Goal: Task Accomplishment & Management: Manage account settings

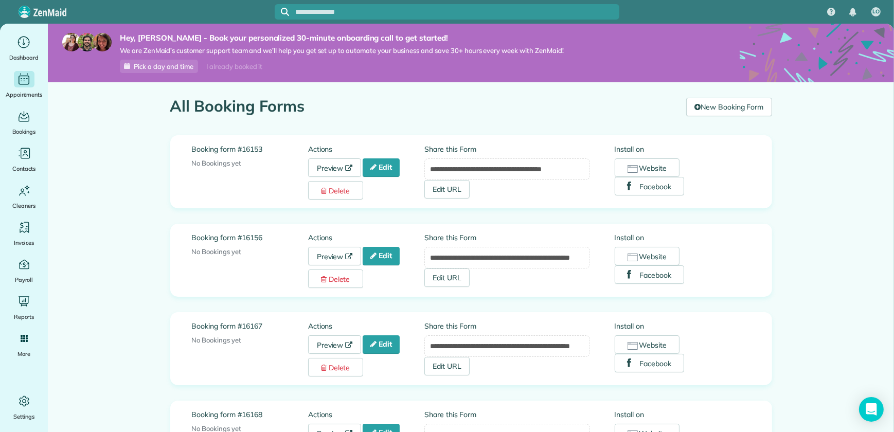
scroll to position [46, 0]
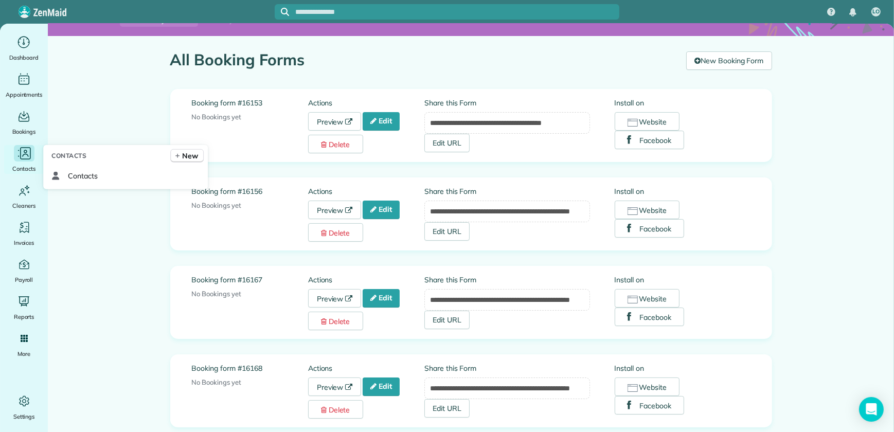
click at [18, 157] on icon "Main" at bounding box center [23, 153] width 15 height 15
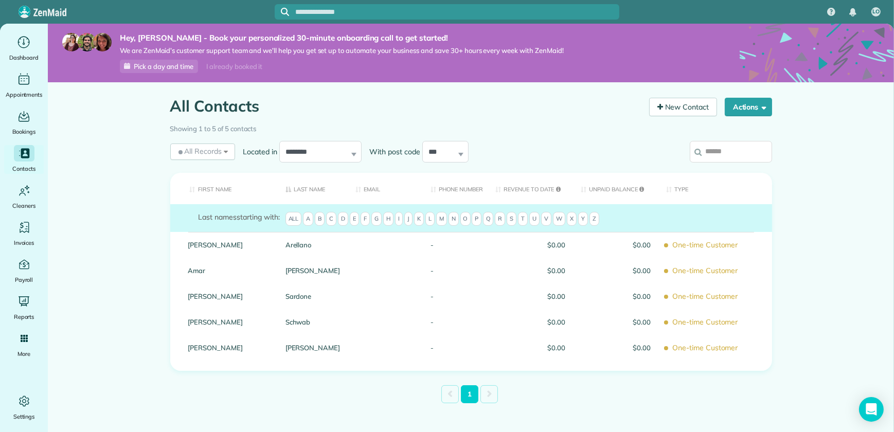
scroll to position [13, 0]
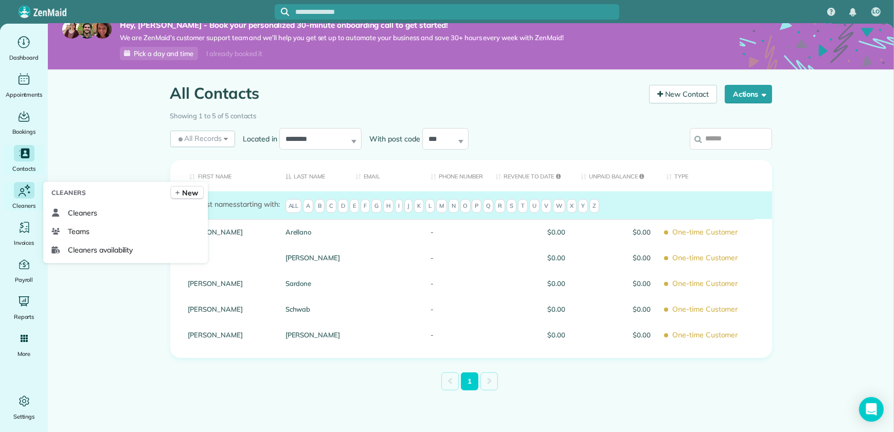
click at [24, 191] on icon "Main" at bounding box center [23, 191] width 15 height 16
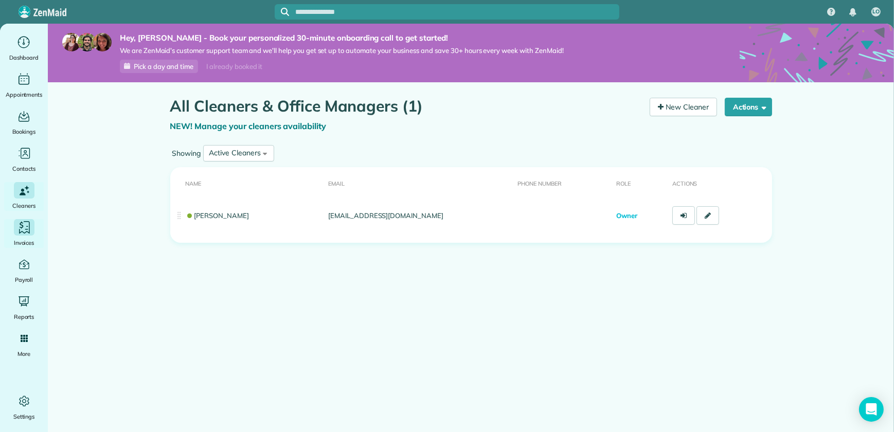
click at [22, 234] on icon "Main" at bounding box center [23, 227] width 15 height 15
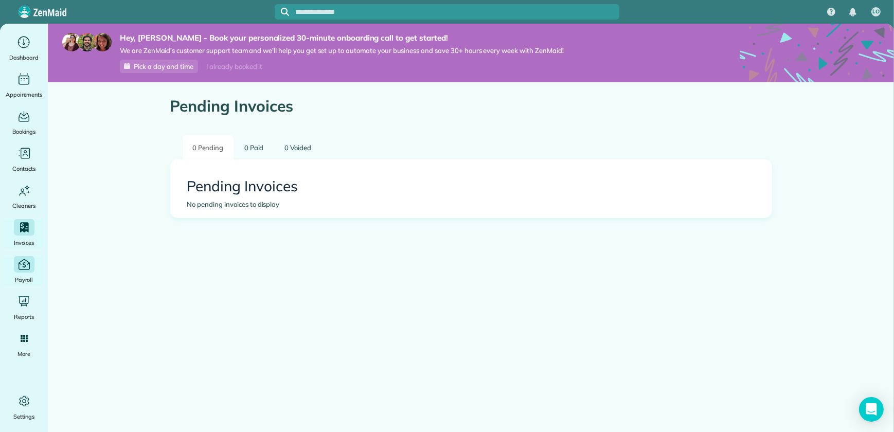
click at [22, 270] on icon "Main" at bounding box center [24, 264] width 14 height 14
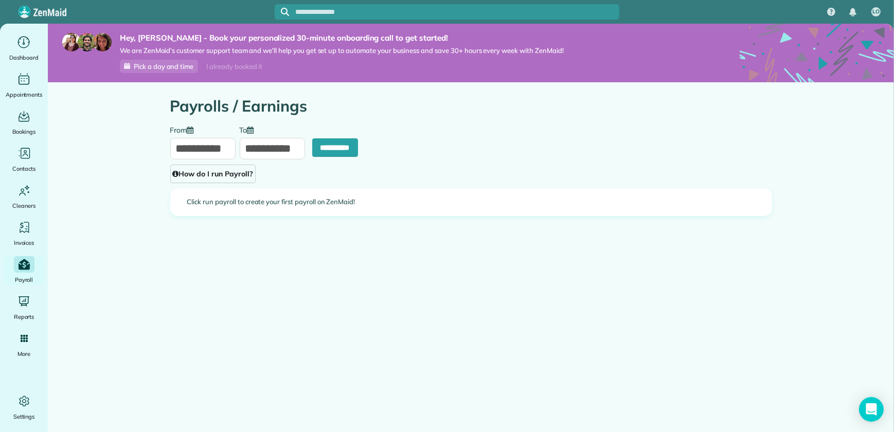
type input "**********"
click at [19, 303] on icon "Main" at bounding box center [23, 301] width 11 height 11
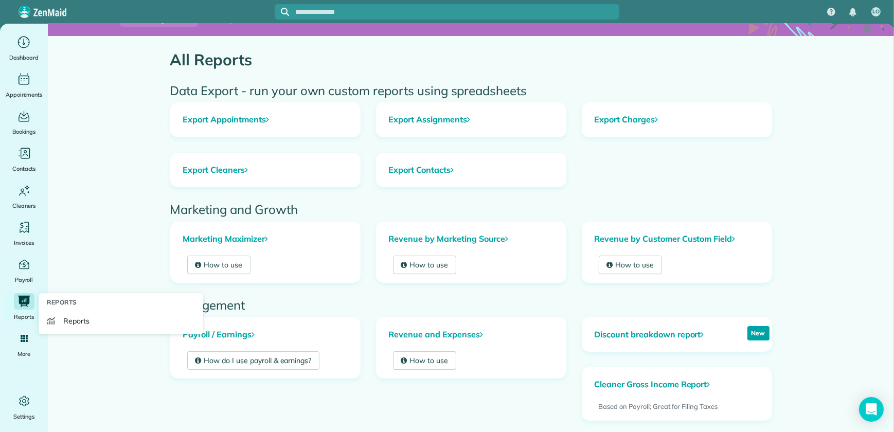
scroll to position [93, 0]
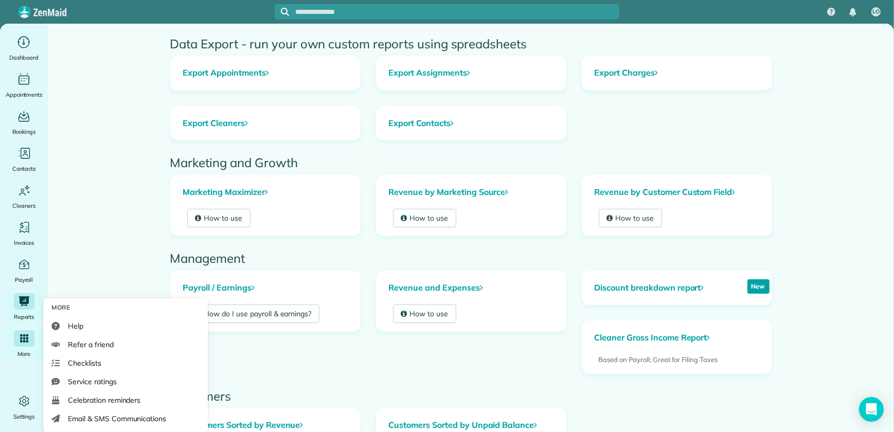
click at [25, 335] on icon "Main" at bounding box center [23, 338] width 9 height 9
click at [90, 344] on span "Refer a friend" at bounding box center [90, 345] width 45 height 10
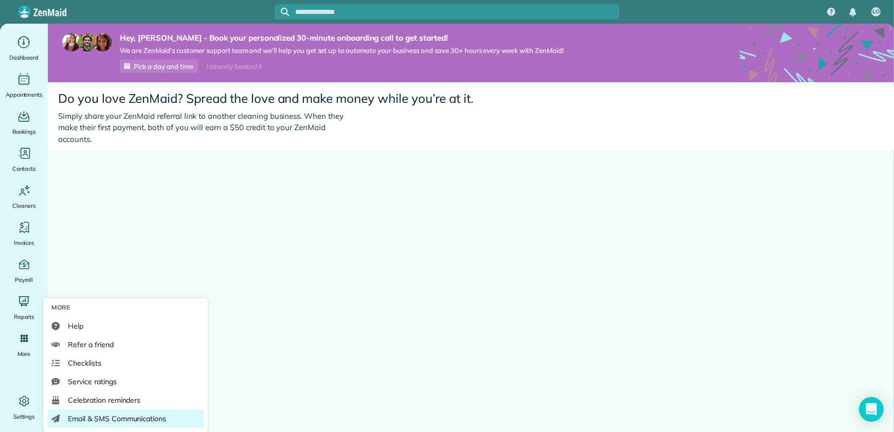
click at [140, 419] on span "Email & SMS Communications" at bounding box center [117, 419] width 98 height 10
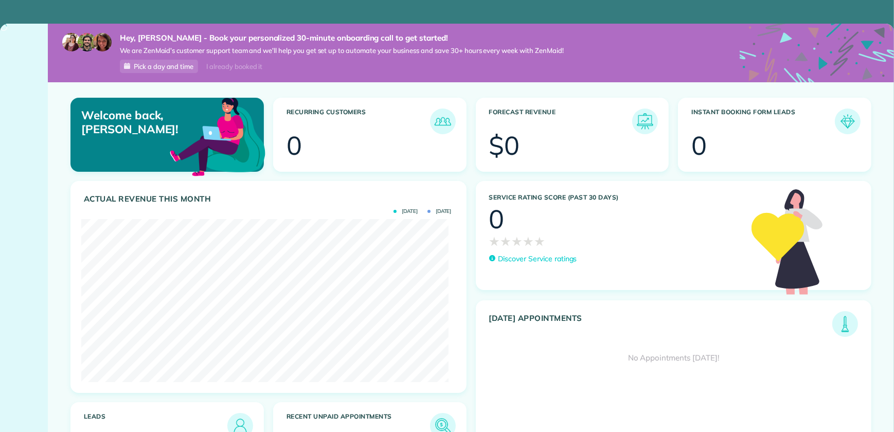
scroll to position [163, 367]
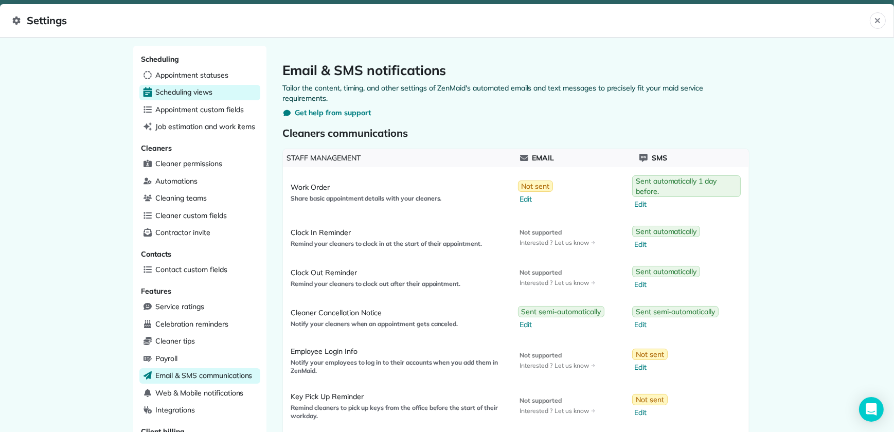
click at [189, 94] on span "Scheduling views" at bounding box center [184, 92] width 57 height 10
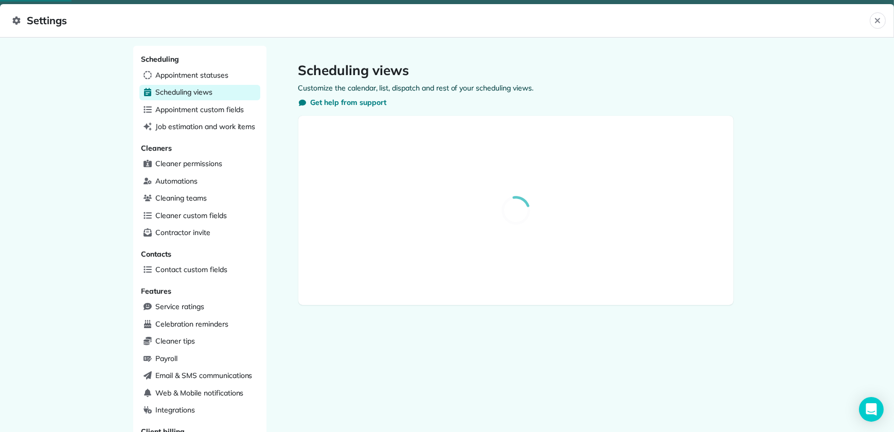
select select "**********"
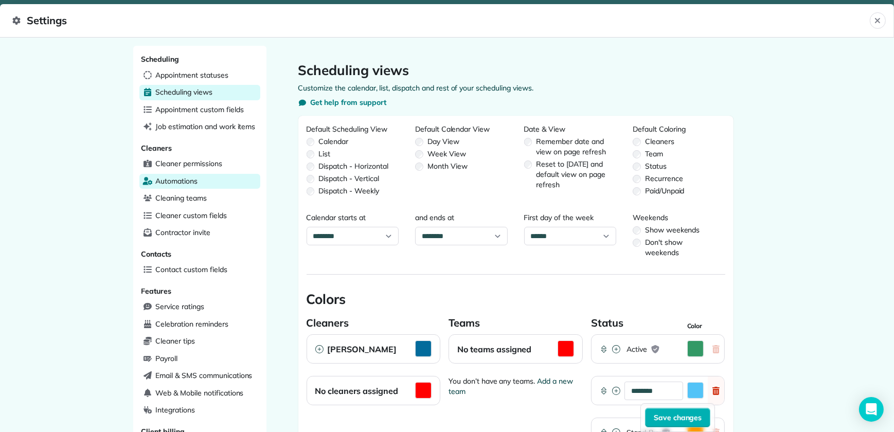
click at [181, 181] on span "Automations" at bounding box center [177, 181] width 42 height 10
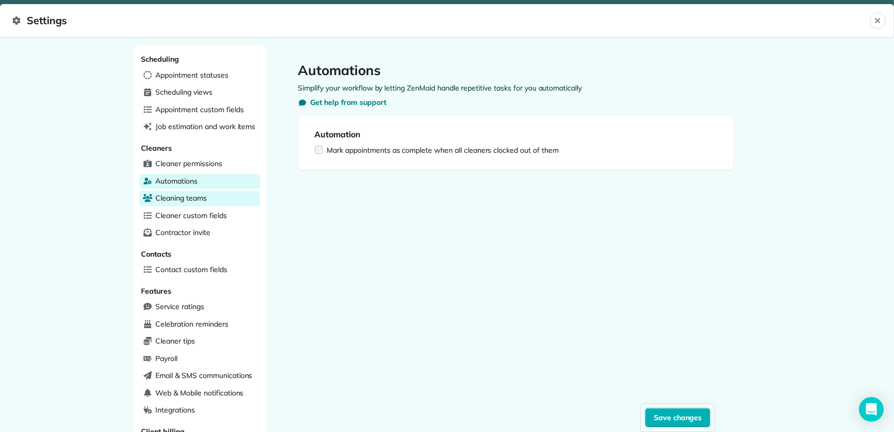
click at [177, 198] on span "Cleaning teams" at bounding box center [181, 198] width 51 height 10
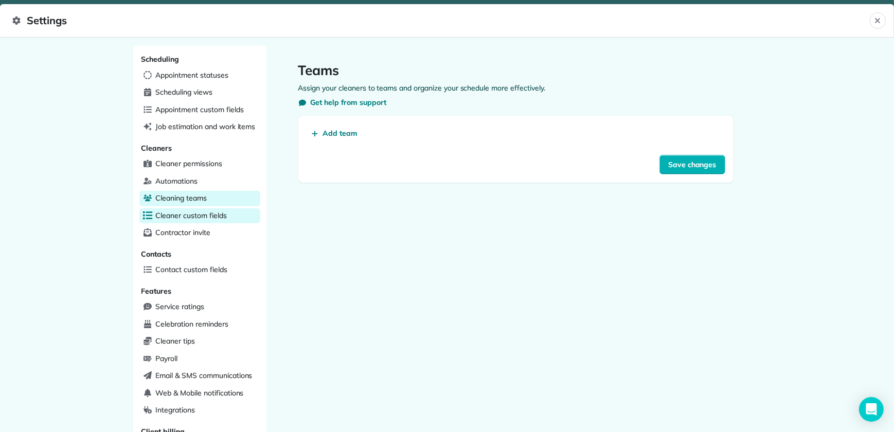
click at [171, 213] on span "Cleaner custom fields" at bounding box center [191, 215] width 71 height 10
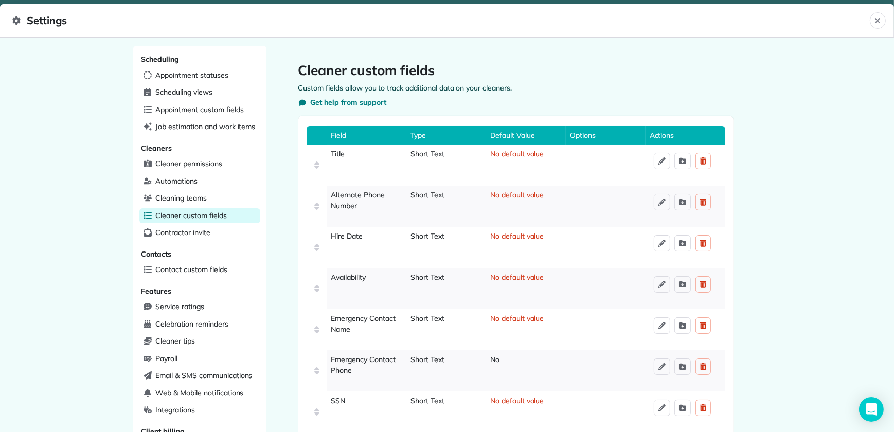
scroll to position [94, 0]
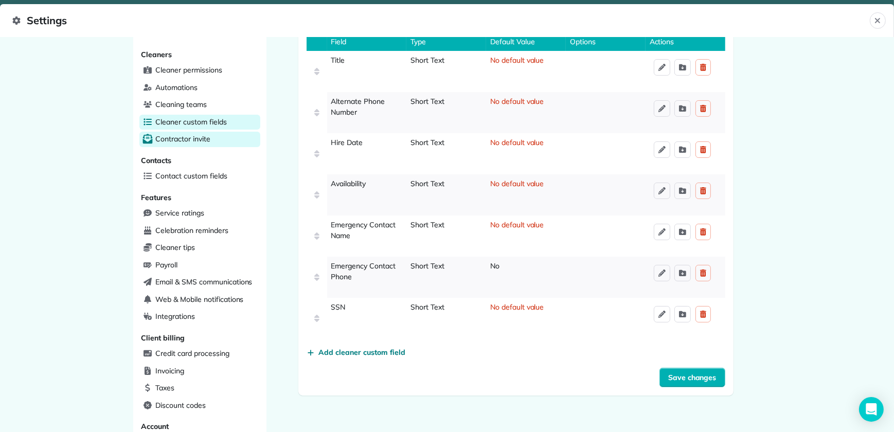
click at [179, 140] on span "Contractor invite" at bounding box center [183, 139] width 55 height 10
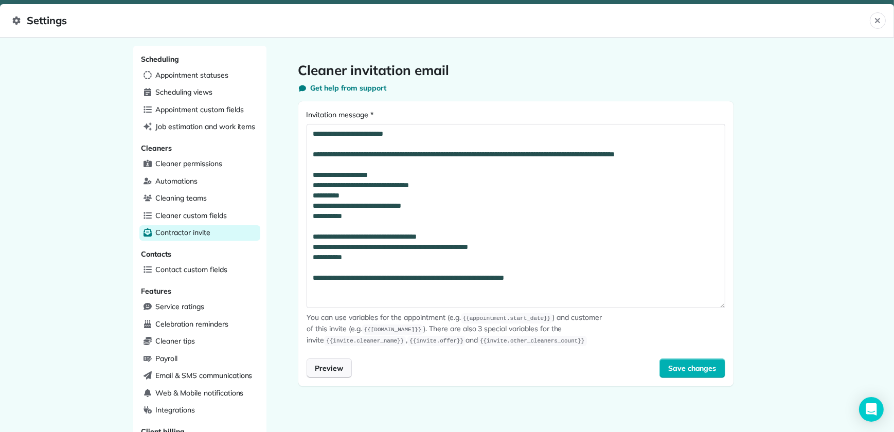
click at [332, 368] on span "Preview" at bounding box center [329, 368] width 28 height 10
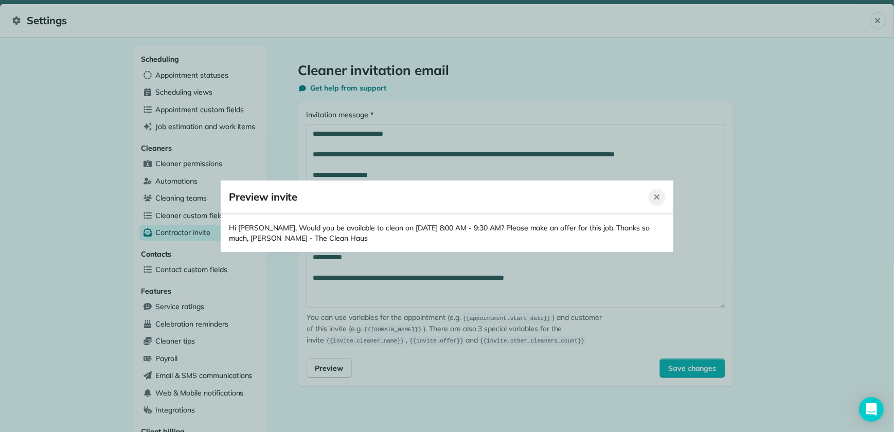
click at [653, 196] on icon "Close" at bounding box center [657, 197] width 8 height 8
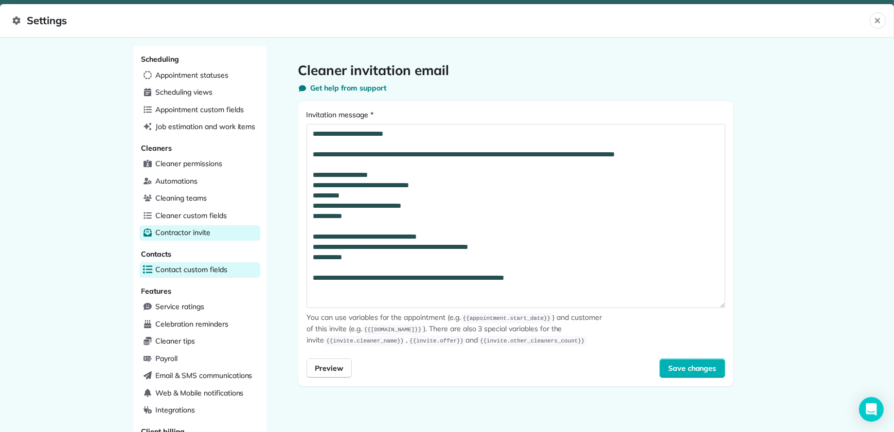
click at [173, 272] on span "Contact custom fields" at bounding box center [192, 270] width 72 height 10
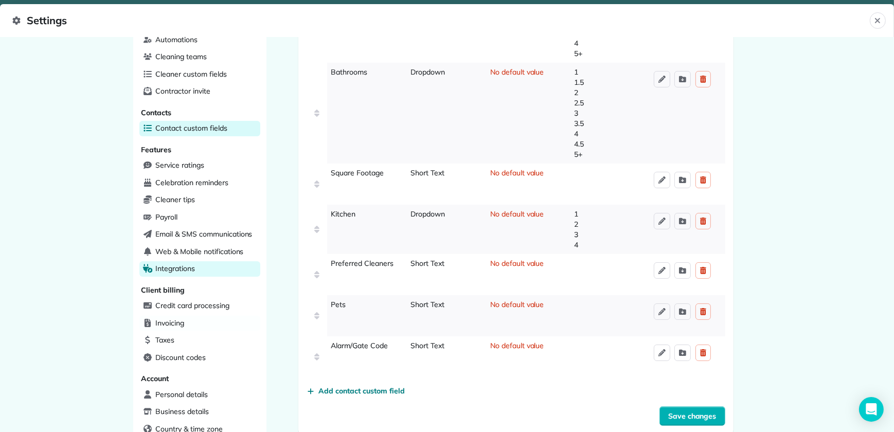
scroll to position [188, 0]
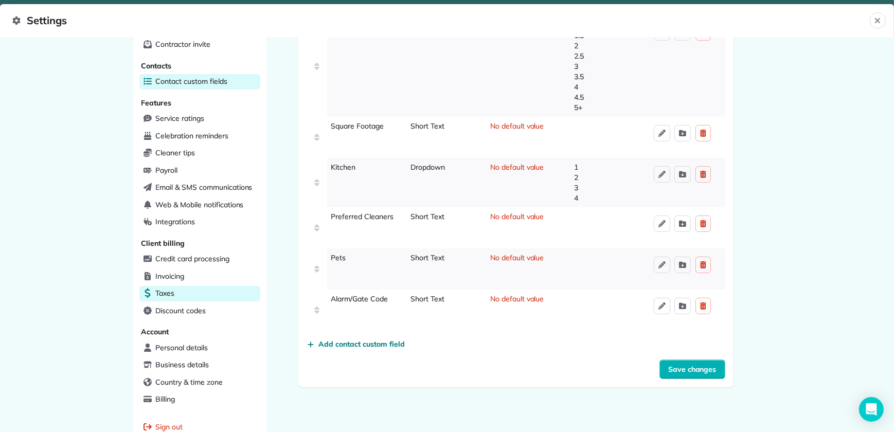
click at [165, 296] on span "Taxes" at bounding box center [165, 293] width 19 height 10
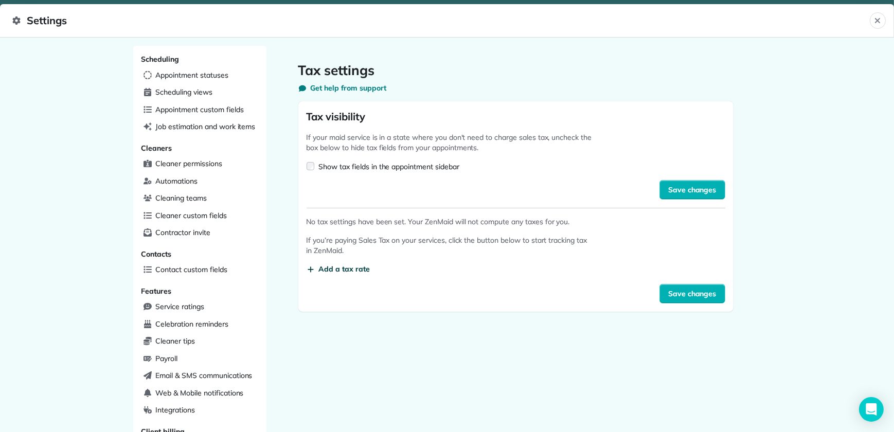
click at [319, 270] on span "Add a tax rate" at bounding box center [344, 269] width 51 height 10
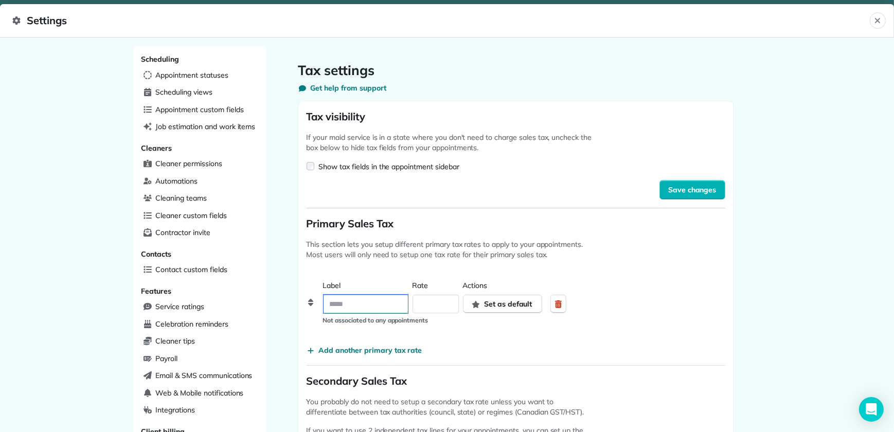
click at [351, 305] on input at bounding box center [366, 304] width 84 height 19
type input "*"
drag, startPoint x: 350, startPoint y: 299, endPoint x: 322, endPoint y: 300, distance: 27.8
click at [324, 300] on input "**" at bounding box center [366, 304] width 84 height 19
type input "**"
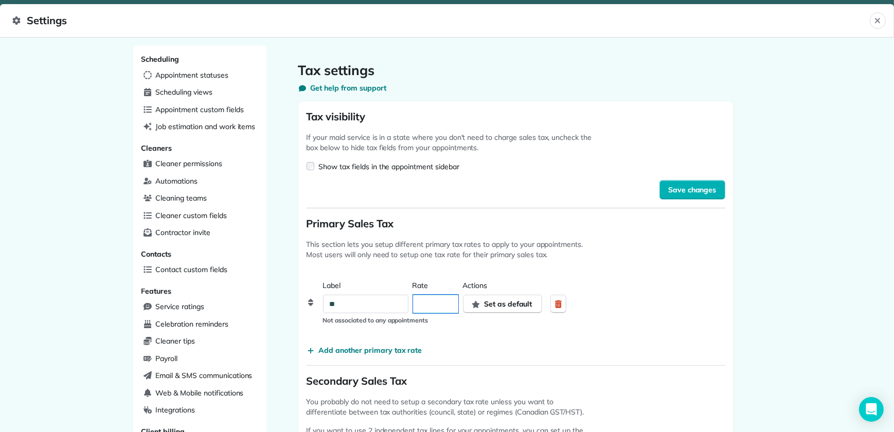
drag, startPoint x: 445, startPoint y: 305, endPoint x: 416, endPoint y: 309, distance: 29.6
click at [416, 309] on div "Label ** Rate * Actions Set as default Delete tax" at bounding box center [444, 296] width 243 height 33
click at [648, 313] on div "Label ** Rate *** Actions Set as default Delete tax Not associated to any appoi…" at bounding box center [516, 302] width 419 height 44
type input "***"
click at [333, 346] on span "Add another primary tax rate" at bounding box center [370, 350] width 103 height 10
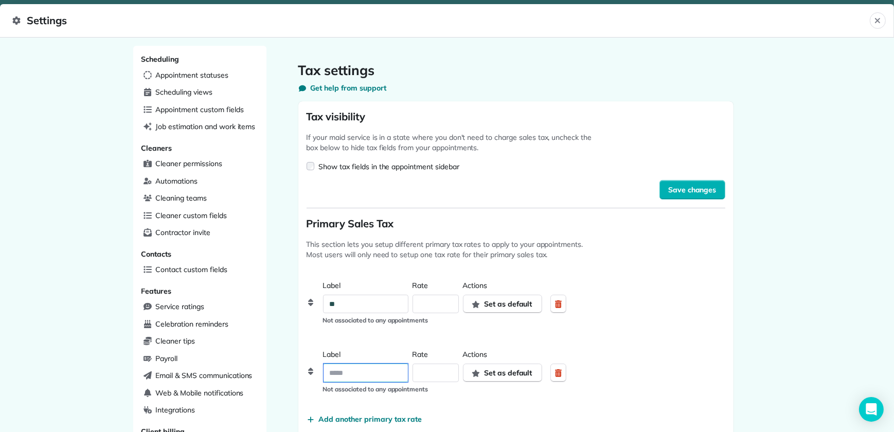
click at [335, 376] on input at bounding box center [366, 373] width 84 height 19
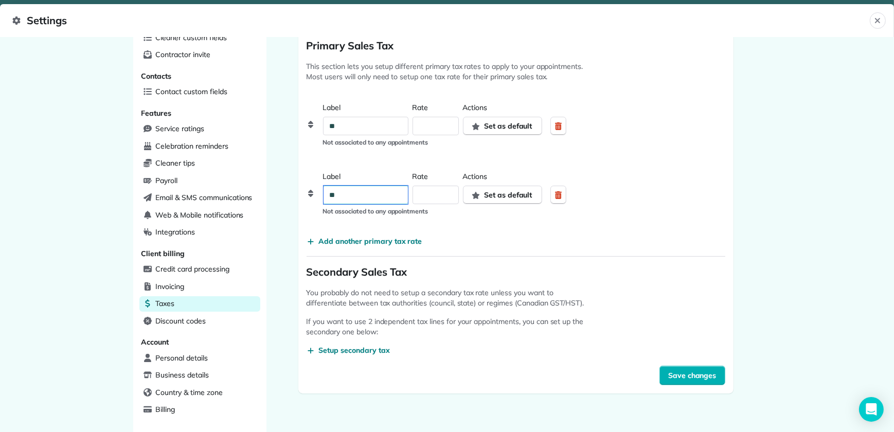
scroll to position [187, 0]
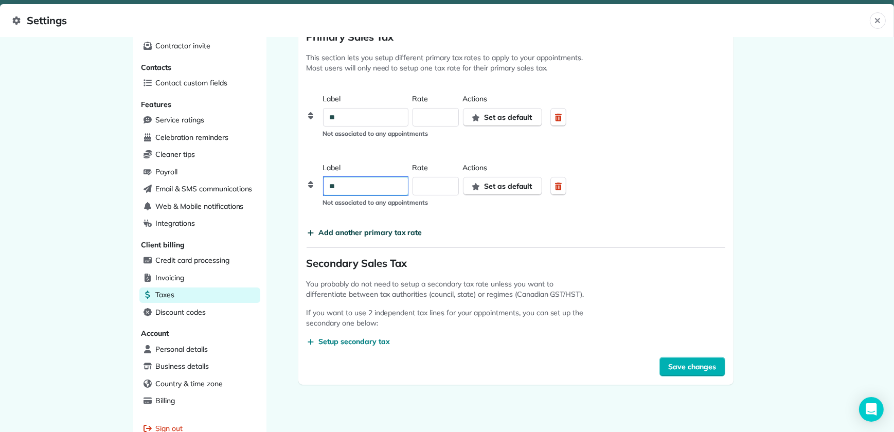
type input "**"
click at [346, 231] on span "Add another primary tax rate" at bounding box center [370, 232] width 103 height 10
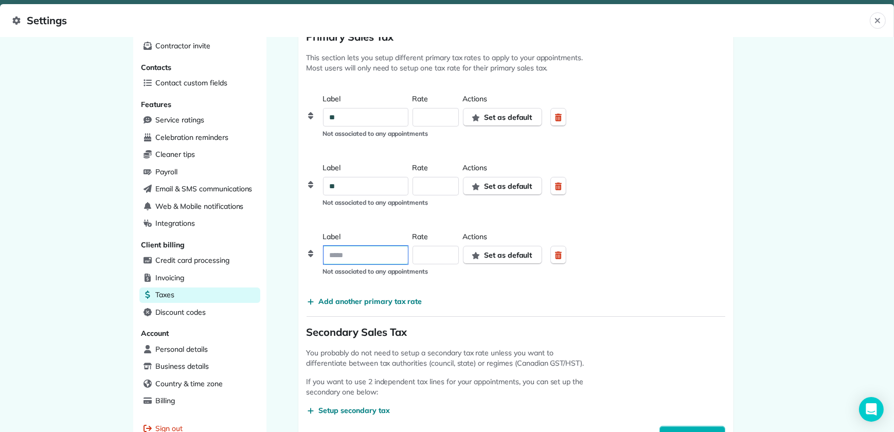
click at [337, 253] on input at bounding box center [366, 255] width 84 height 19
type input "**"
click at [454, 256] on input "*" at bounding box center [435, 255] width 45 height 19
click at [525, 185] on span "Set as default" at bounding box center [508, 186] width 48 height 10
click at [642, 193] on div "Label ** Rate * Actions DEFAULT RATE Delete tax Not associated to any appointme…" at bounding box center [516, 185] width 419 height 44
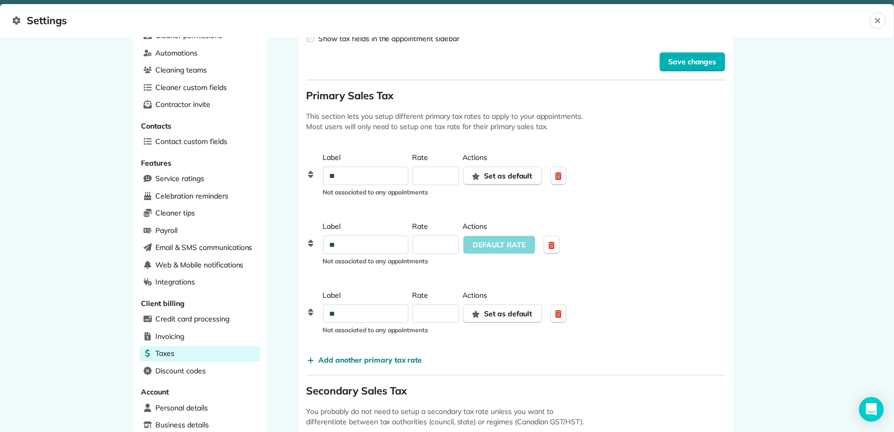
scroll to position [115, 0]
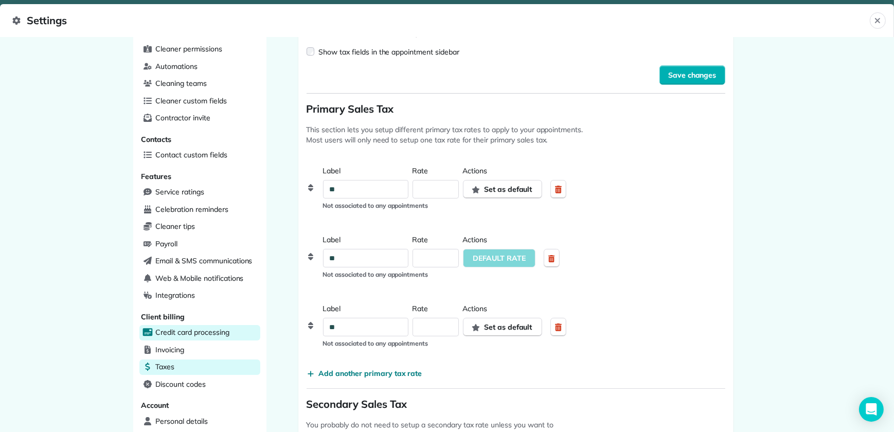
click at [183, 336] on span "Credit card processing" at bounding box center [193, 332] width 74 height 10
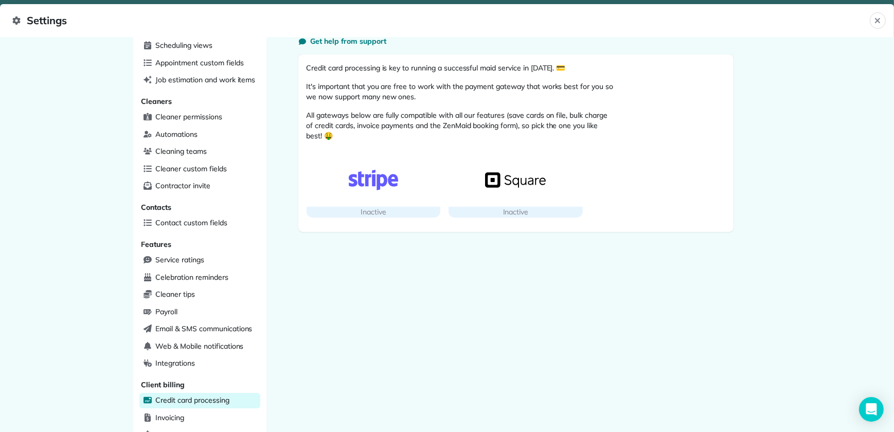
scroll to position [255, 0]
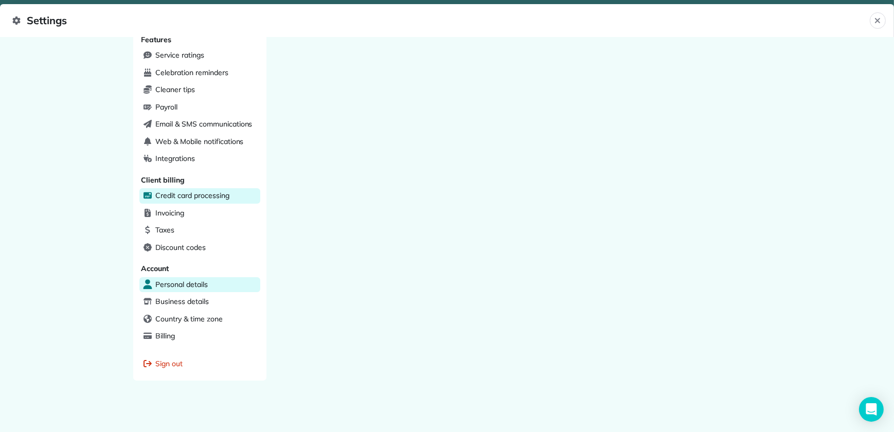
click at [190, 282] on span "Personal details" at bounding box center [182, 284] width 52 height 10
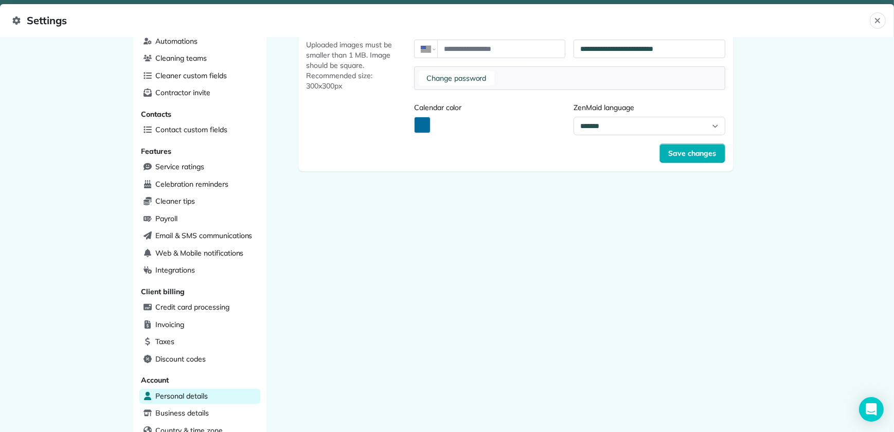
scroll to position [234, 0]
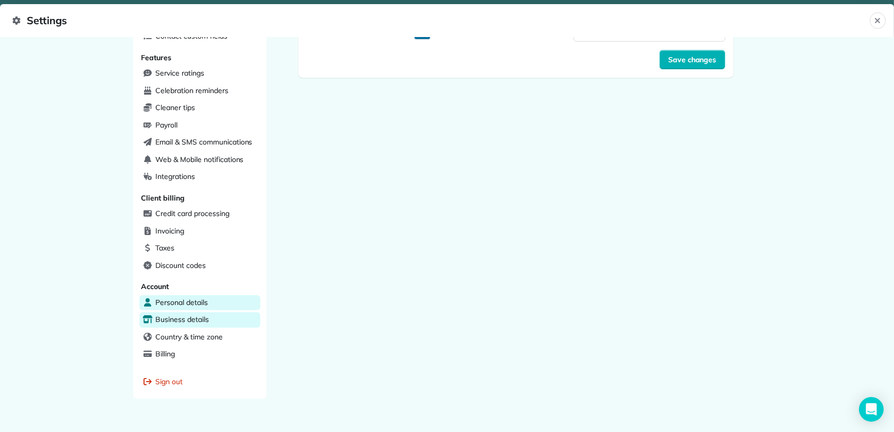
click at [180, 323] on span "Business details" at bounding box center [182, 319] width 53 height 10
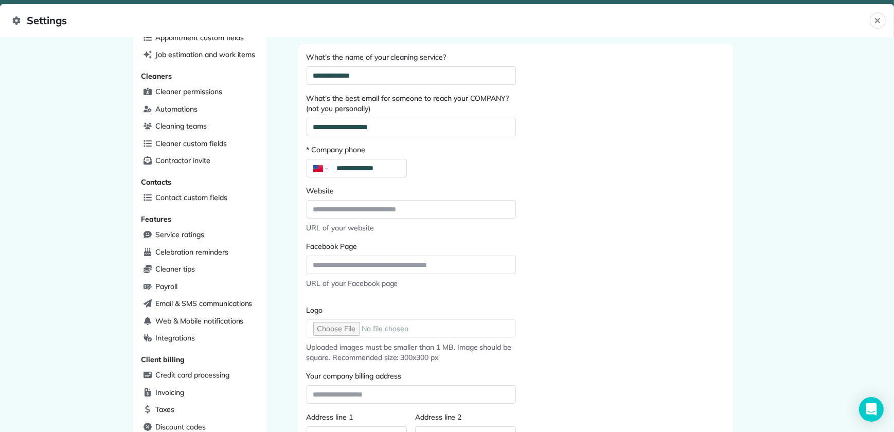
scroll to position [93, 0]
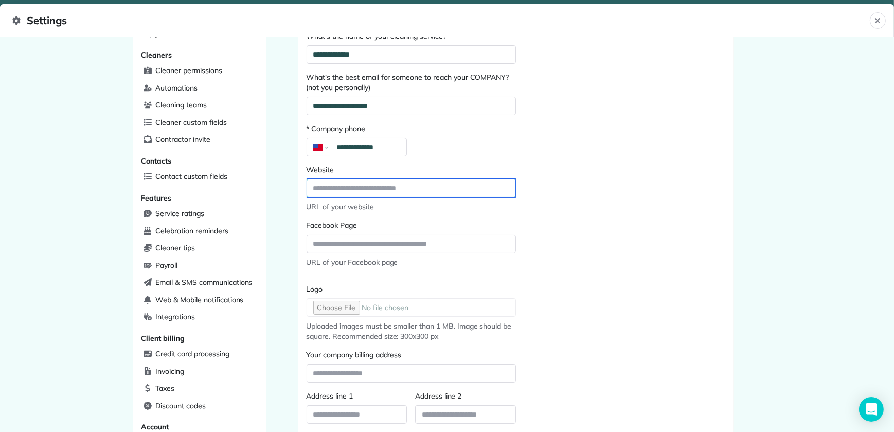
click at [366, 187] on input "Website" at bounding box center [411, 188] width 208 height 19
type input "*"
type input "**********"
click at [658, 278] on div "**********" at bounding box center [515, 283] width 435 height 520
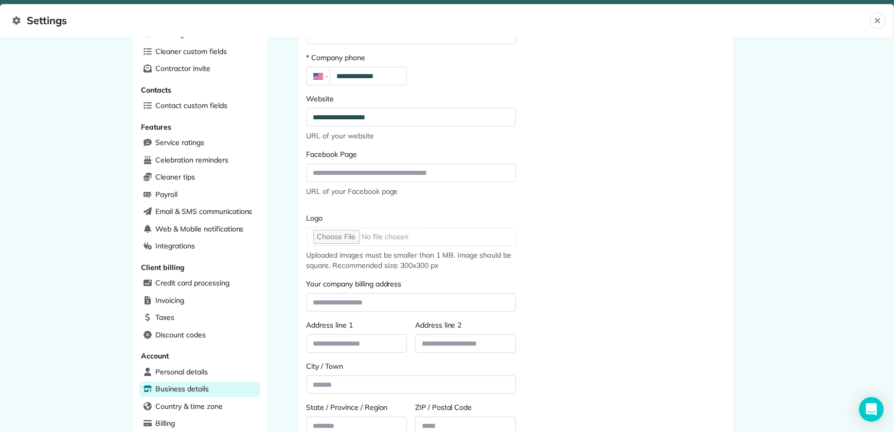
scroll to position [187, 0]
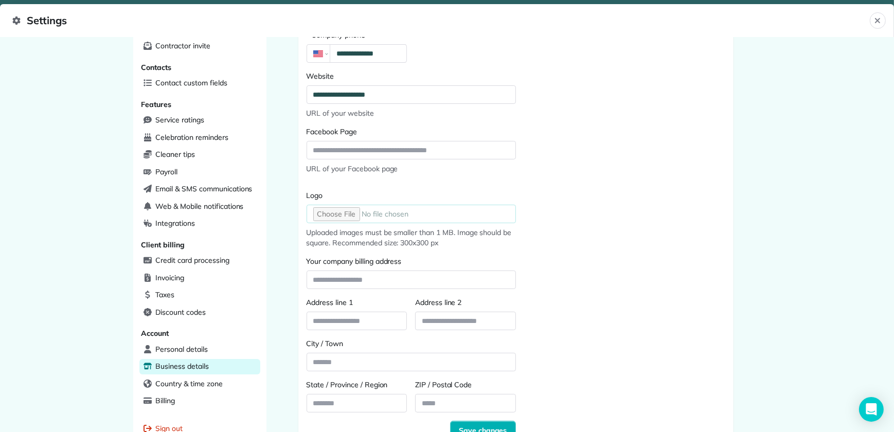
click at [344, 215] on input "Logo" at bounding box center [411, 214] width 209 height 19
type input "**********"
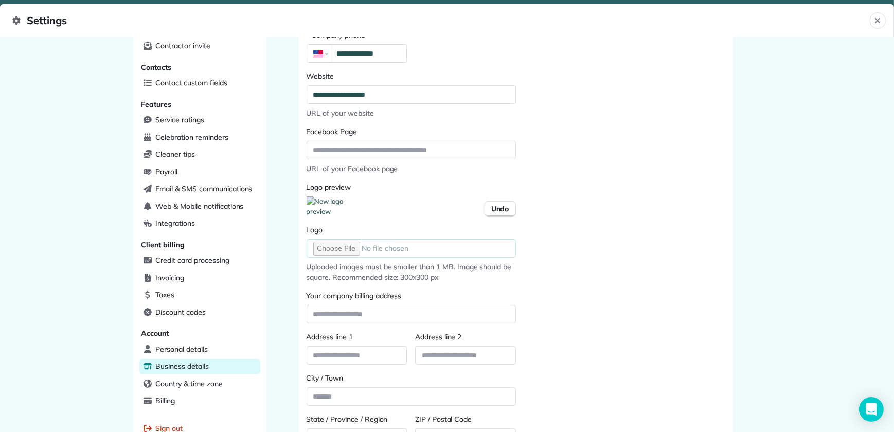
scroll to position [280, 0]
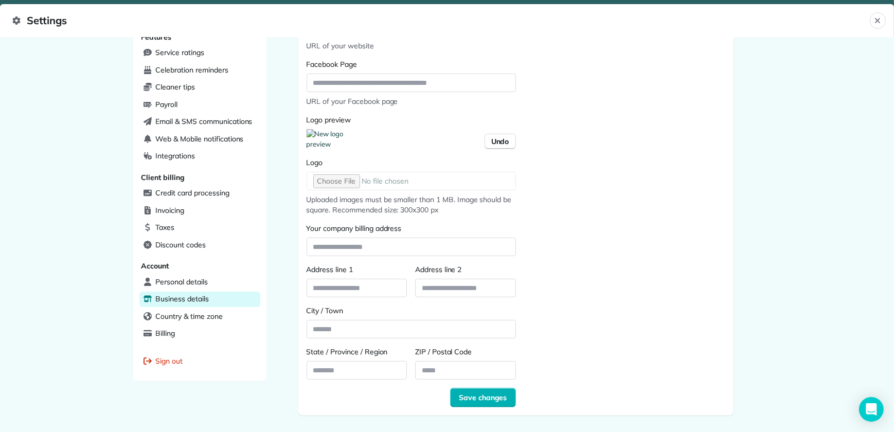
click at [494, 414] on div "**********" at bounding box center [515, 139] width 435 height 554
click at [494, 403] on span "Save changes" at bounding box center [483, 398] width 48 height 10
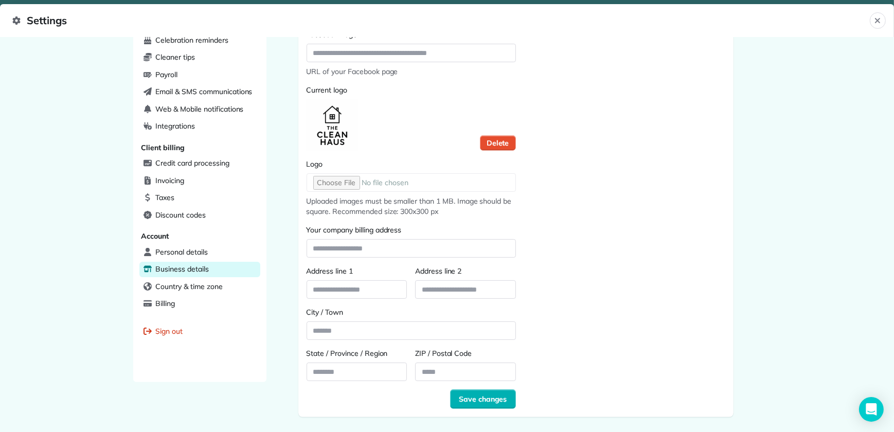
scroll to position [285, 0]
click at [184, 288] on span "Country & time zone" at bounding box center [189, 285] width 67 height 10
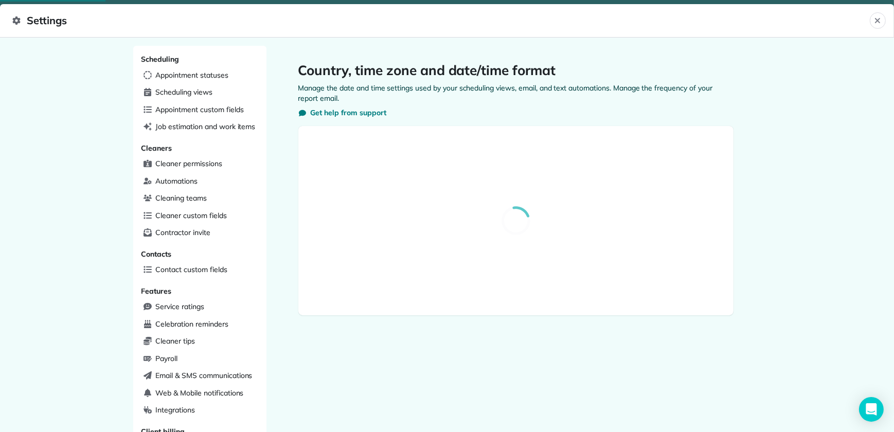
select select "**"
select select "**********"
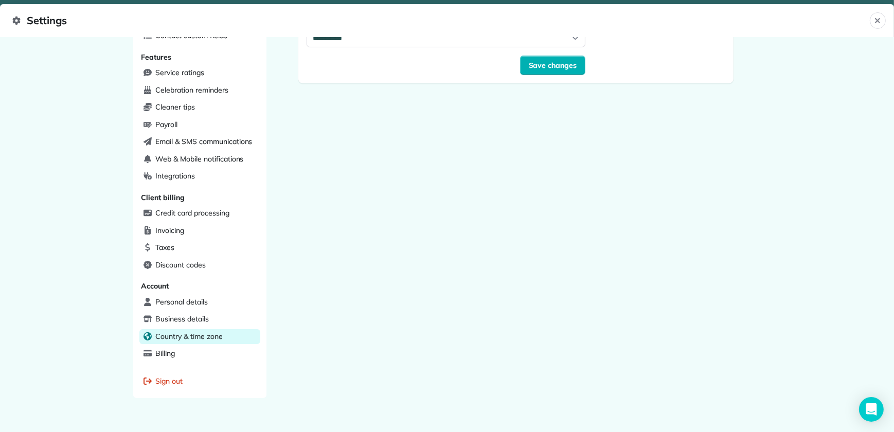
scroll to position [255, 0]
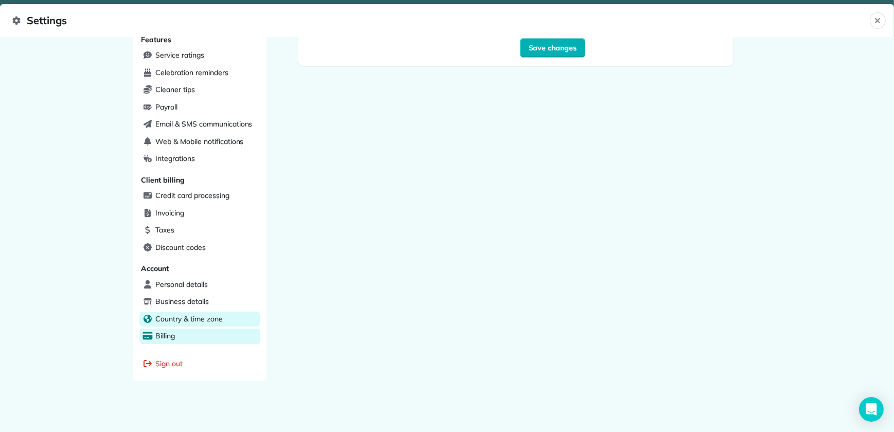
click at [164, 336] on span "Billing" at bounding box center [166, 336] width 20 height 10
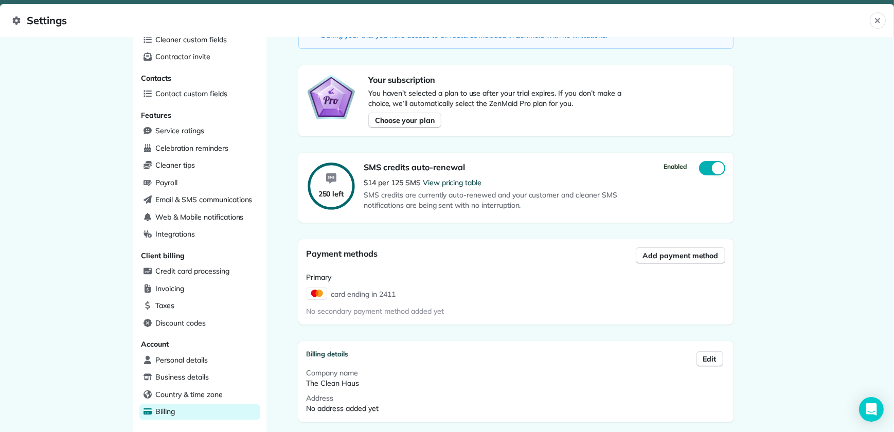
scroll to position [187, 0]
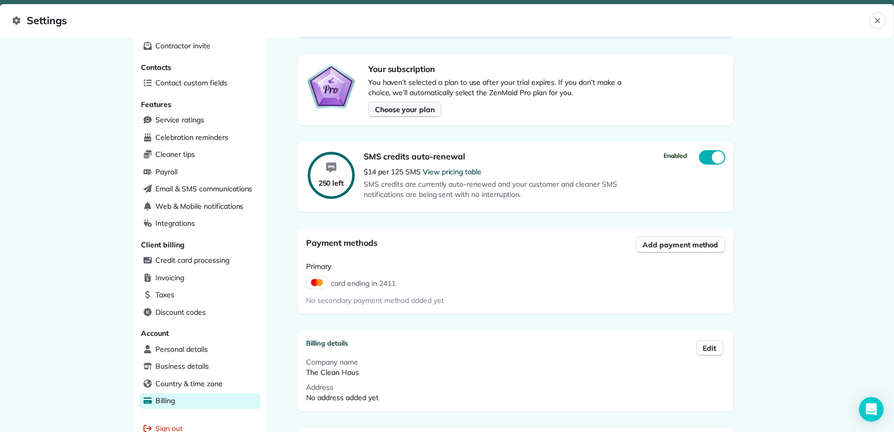
click at [421, 109] on span "Choose your plan" at bounding box center [405, 109] width 60 height 10
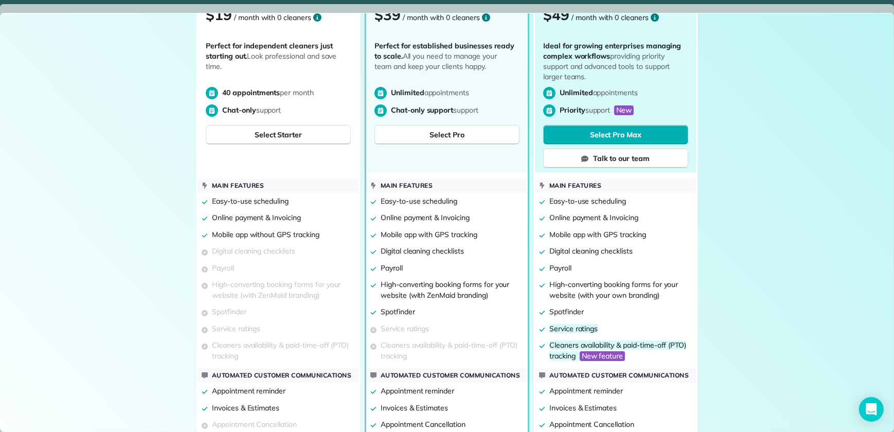
scroll to position [201, 0]
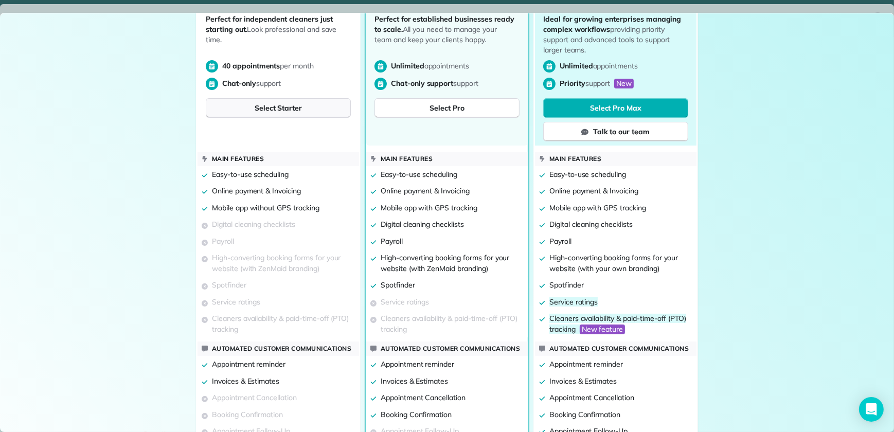
click at [273, 108] on span "Select Starter" at bounding box center [278, 108] width 47 height 10
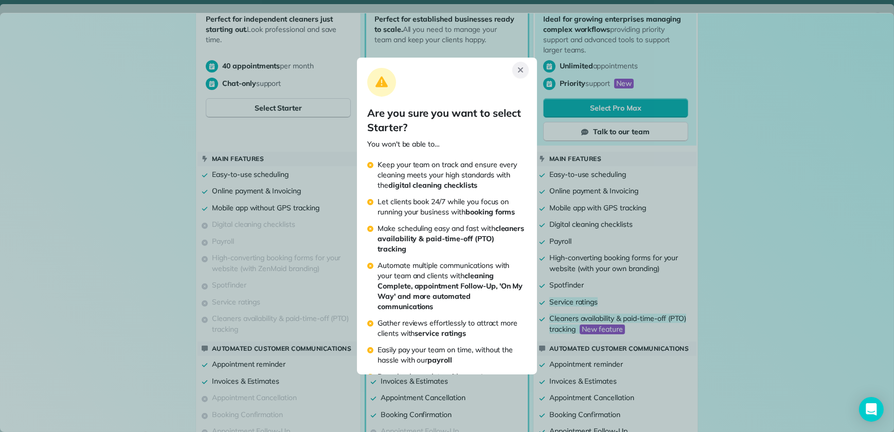
click at [524, 72] on icon "Close" at bounding box center [521, 70] width 8 height 8
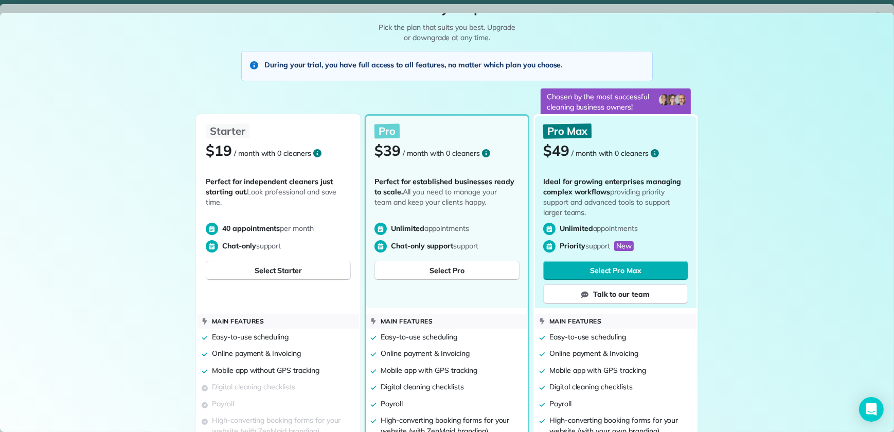
scroll to position [0, 0]
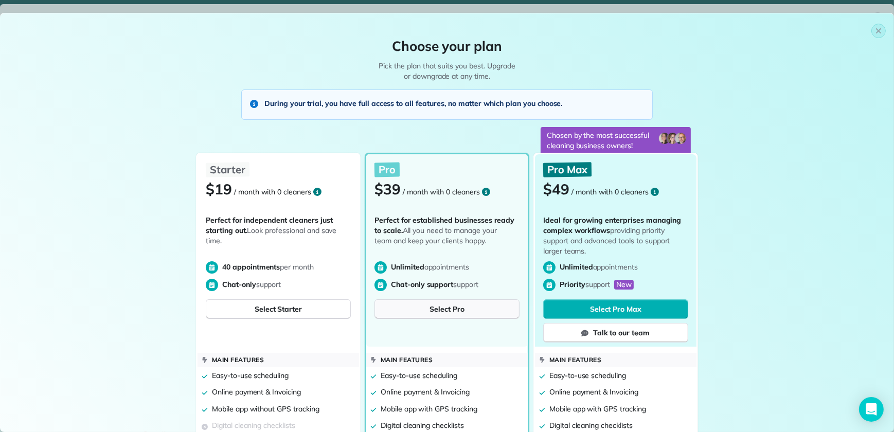
click at [441, 306] on span "Select Pro" at bounding box center [447, 309] width 35 height 10
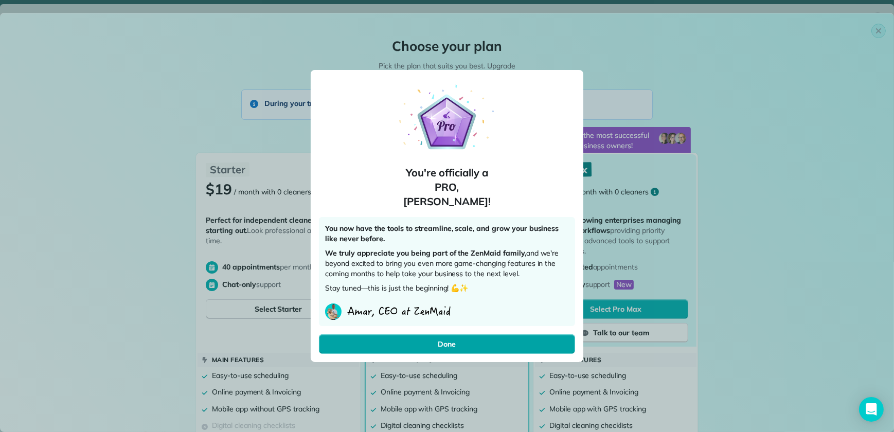
click at [446, 339] on span "Done" at bounding box center [447, 344] width 18 height 10
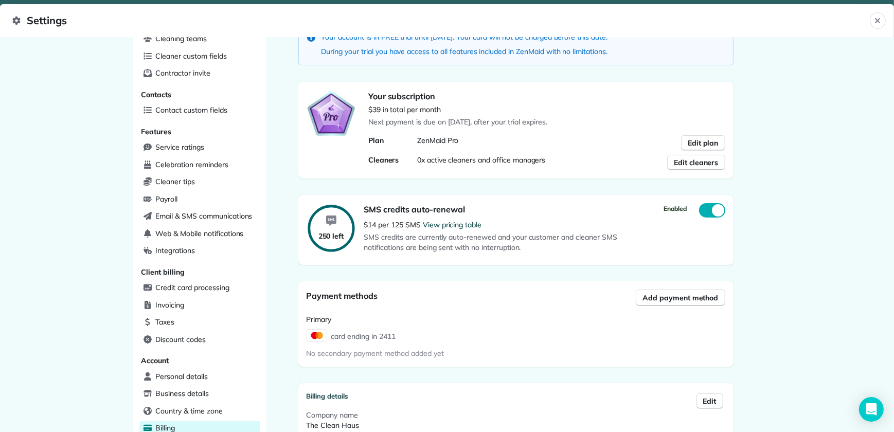
scroll to position [71, 0]
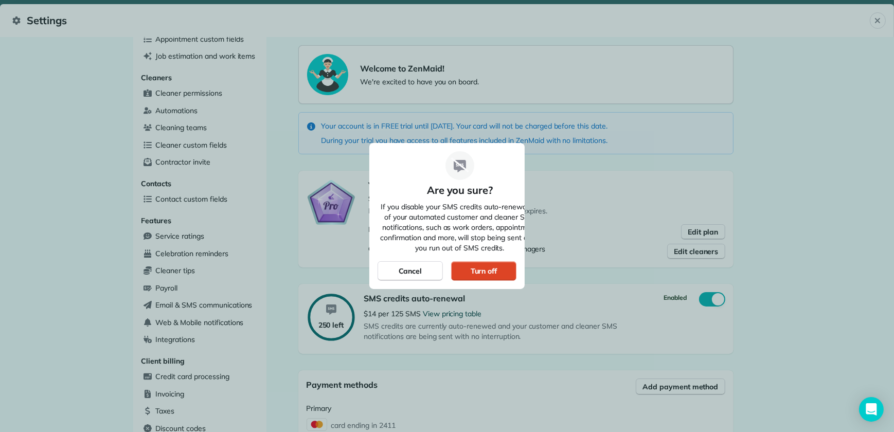
click at [469, 272] on div "Turn off" at bounding box center [483, 271] width 65 height 20
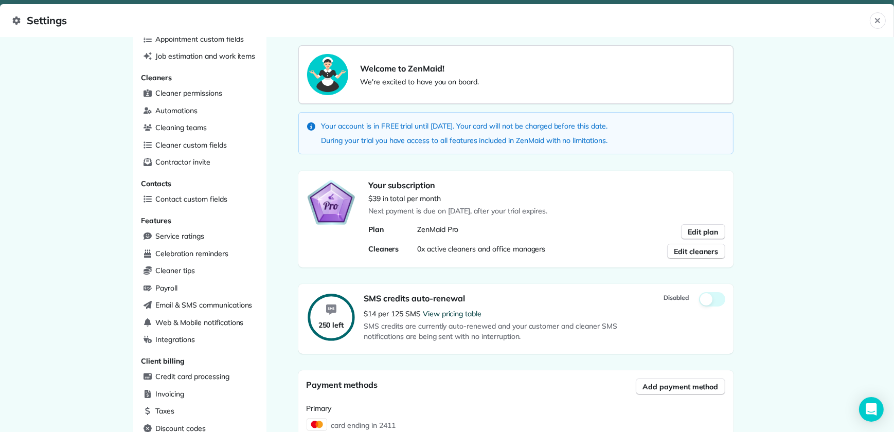
scroll to position [0, 0]
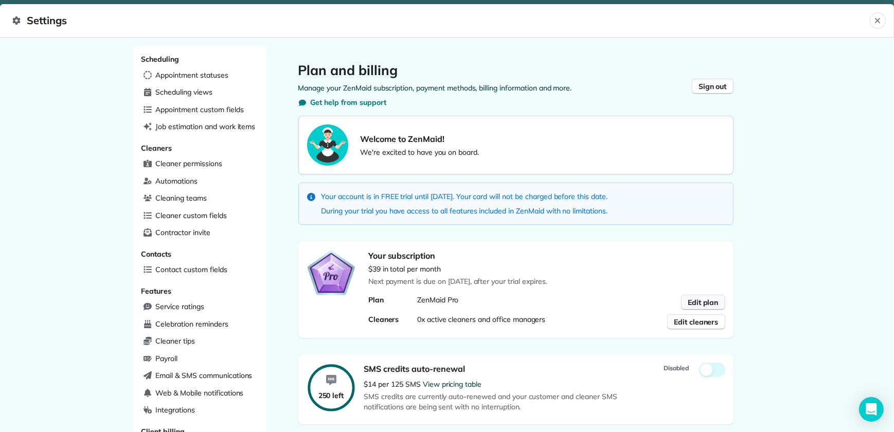
click at [699, 300] on span "Edit plan" at bounding box center [703, 302] width 31 height 10
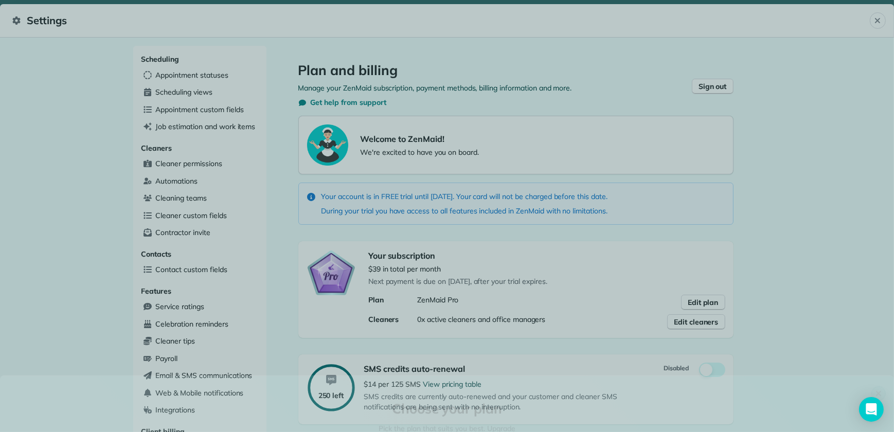
click at [278, 308] on span "Select Starter" at bounding box center [278, 309] width 47 height 10
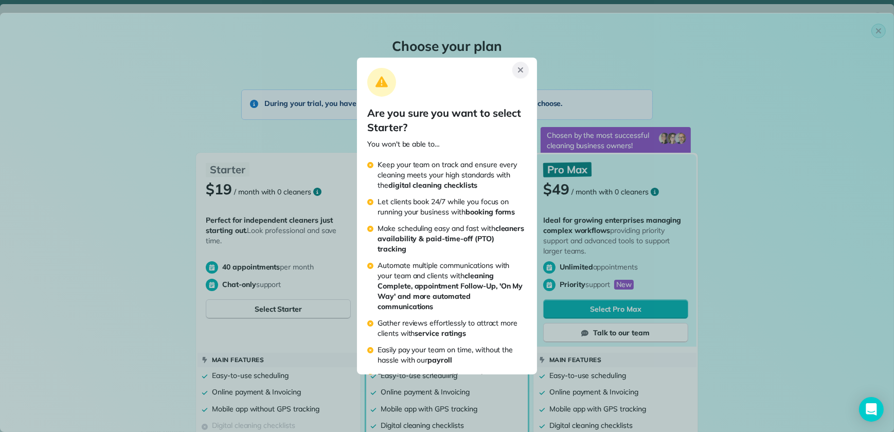
click at [524, 67] on icon "Close" at bounding box center [521, 70] width 8 height 8
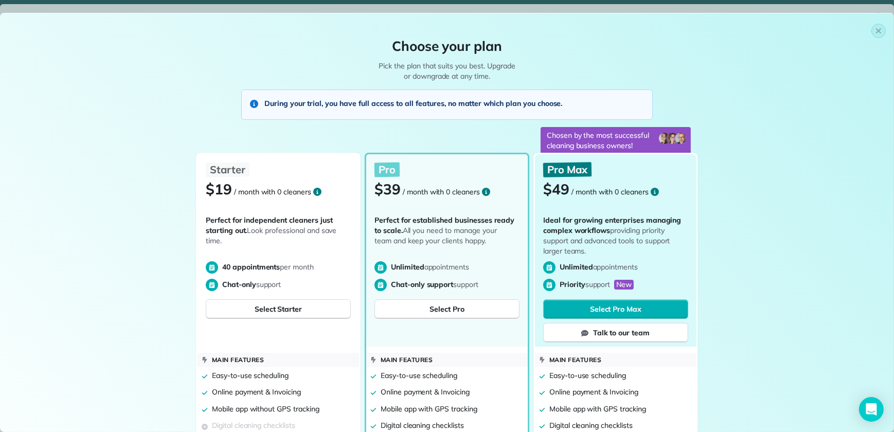
click at [877, 29] on button "button" at bounding box center [879, 31] width 14 height 14
